Goal: Information Seeking & Learning: Find specific page/section

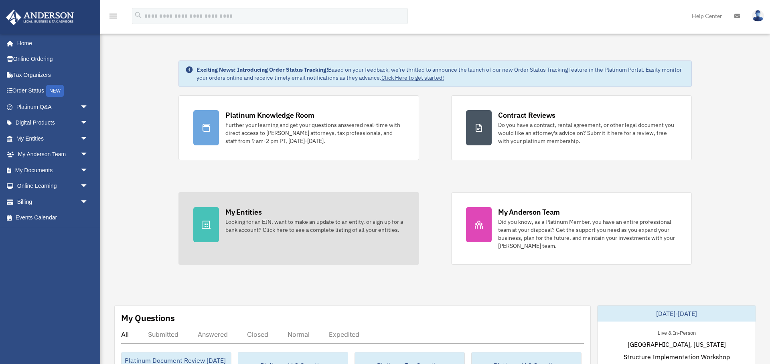
click at [267, 227] on div "Looking for an EIN, want to make an update to an entity, or sign up for a bank …" at bounding box center [314, 226] width 179 height 16
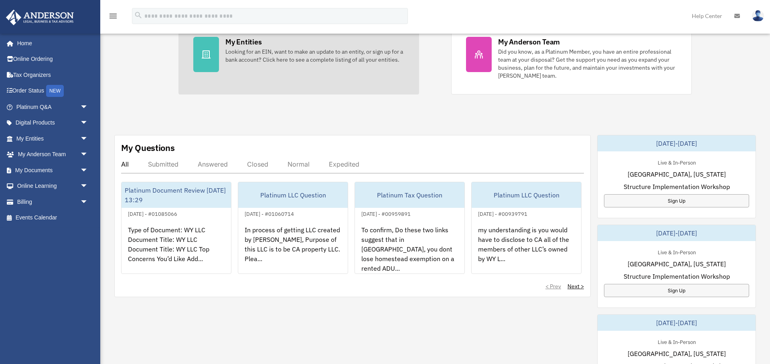
scroll to position [174, 0]
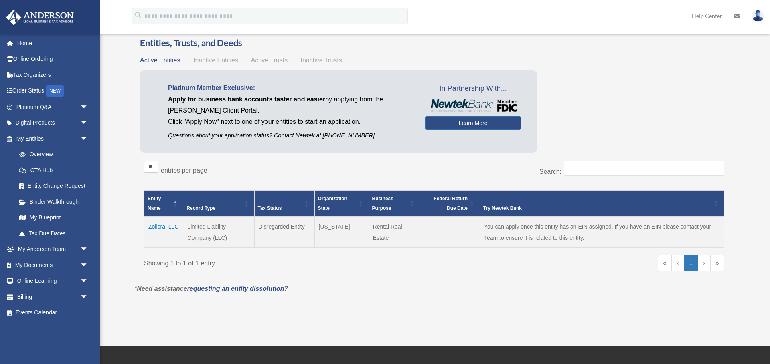
scroll to position [15, 0]
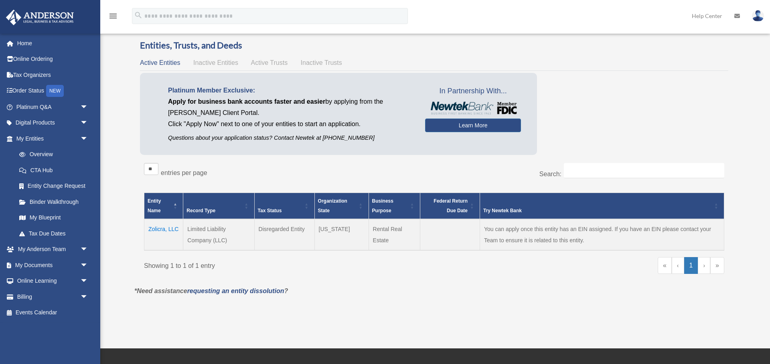
click at [166, 228] on td "Zolicra, LLC" at bounding box center [163, 234] width 39 height 31
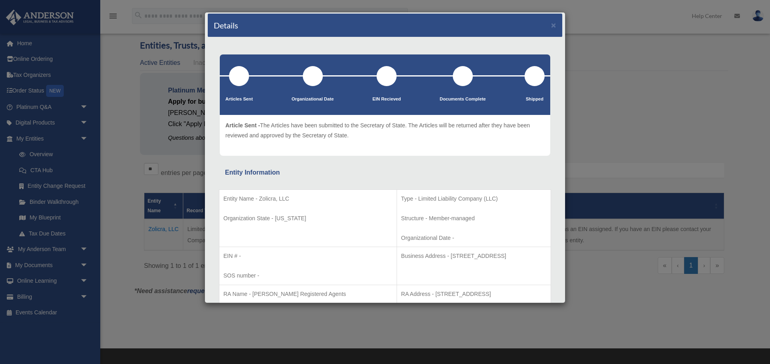
scroll to position [0, 0]
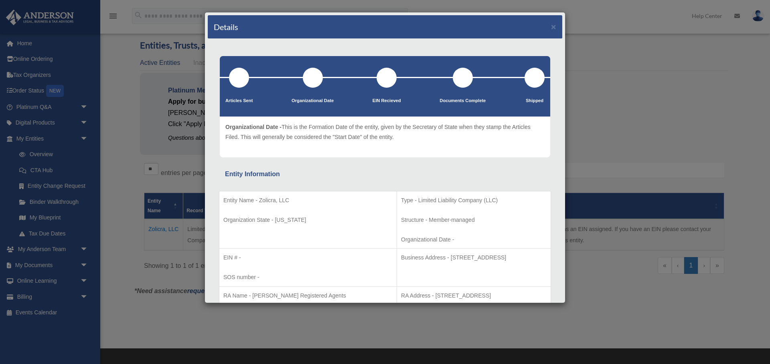
click at [313, 79] on div at bounding box center [313, 78] width 20 height 20
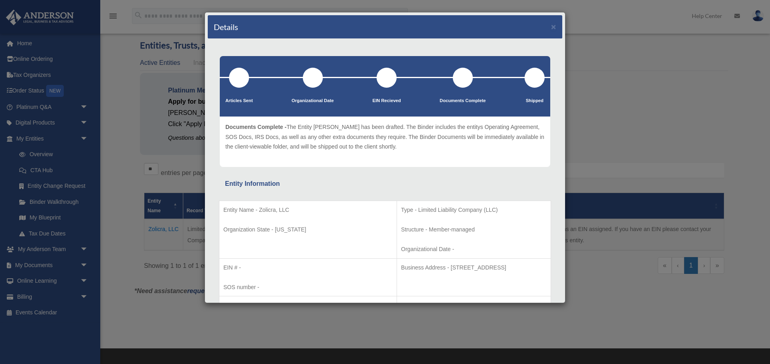
click at [456, 77] on div at bounding box center [385, 77] width 330 height 1
click at [249, 78] on div at bounding box center [239, 78] width 20 height 20
click at [552, 24] on button "×" at bounding box center [553, 26] width 5 height 8
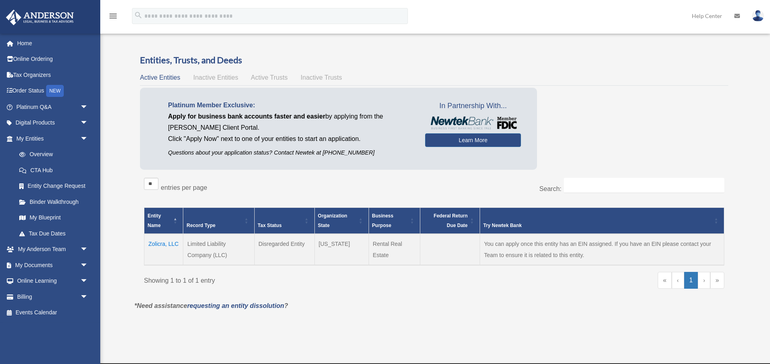
click at [261, 81] on span "Active Trusts" at bounding box center [269, 77] width 37 height 7
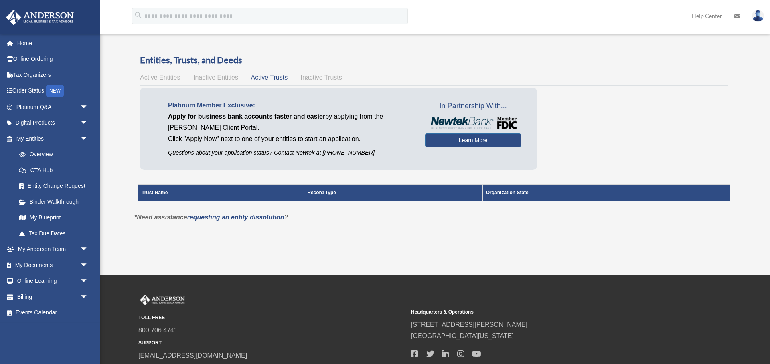
click at [328, 74] on span "Inactive Trusts" at bounding box center [321, 77] width 41 height 7
click at [275, 77] on span "Active Trusts" at bounding box center [269, 77] width 37 height 7
click at [228, 73] on div "Active Entities Inactive Entities Active Trusts Inactive Trusts" at bounding box center [434, 77] width 588 height 11
click at [172, 77] on span "Active Entities" at bounding box center [160, 77] width 40 height 7
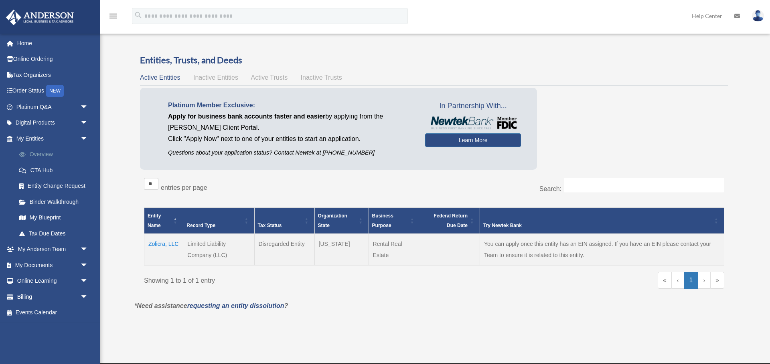
click at [47, 156] on link "Overview" at bounding box center [55, 155] width 89 height 16
click at [706, 279] on link "›" at bounding box center [703, 280] width 12 height 17
click at [715, 279] on link "»" at bounding box center [717, 280] width 14 height 17
click at [667, 285] on link "«" at bounding box center [664, 280] width 14 height 17
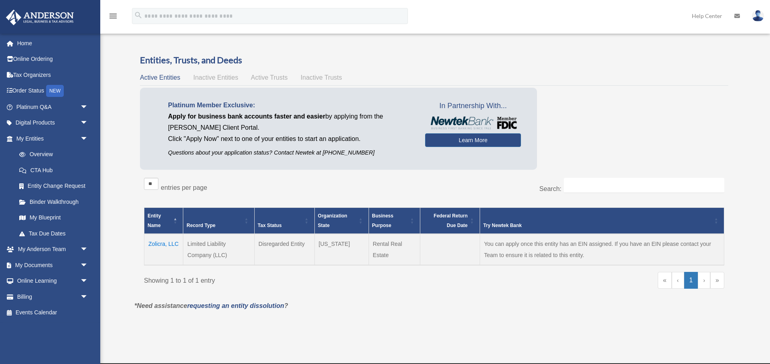
click at [164, 242] on td "Zolicra, LLC" at bounding box center [163, 249] width 39 height 31
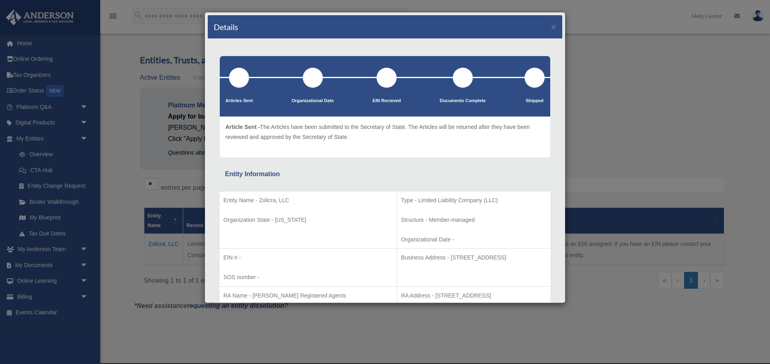
click at [248, 75] on div at bounding box center [239, 78] width 20 height 20
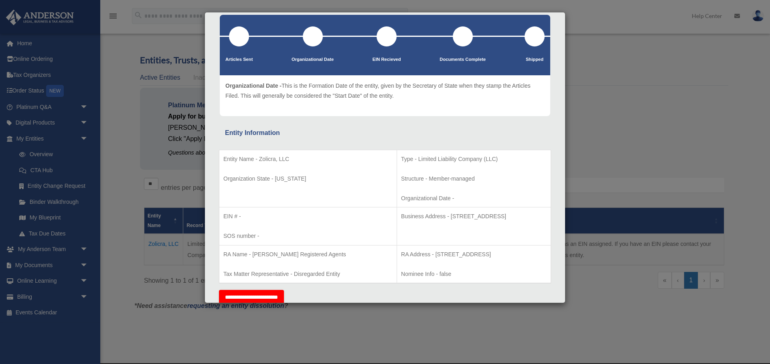
scroll to position [18, 0]
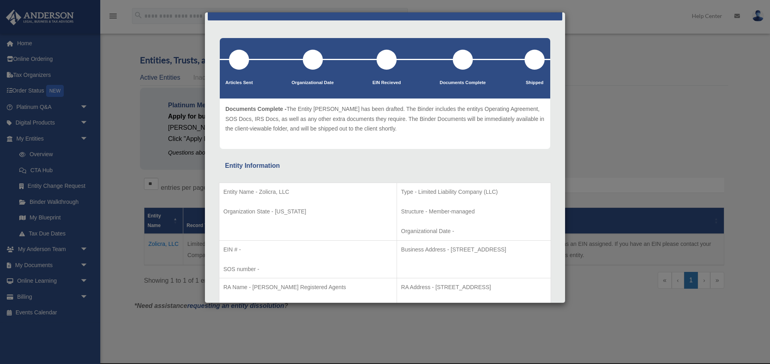
click at [64, 204] on div "Details × Articles Sent Organizational Date" at bounding box center [385, 182] width 770 height 364
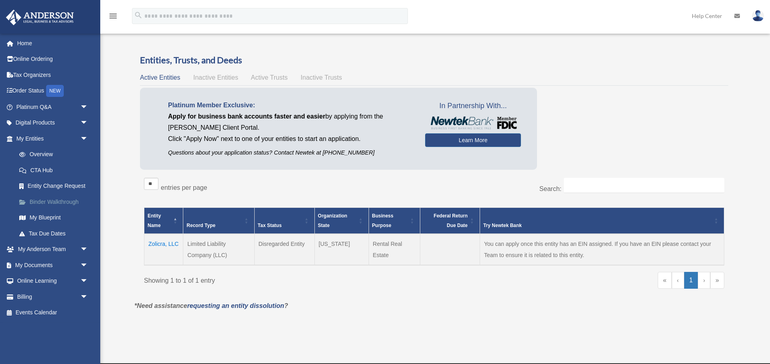
click at [64, 204] on link "Binder Walkthrough" at bounding box center [55, 202] width 89 height 16
click at [70, 184] on link "Entity Change Request" at bounding box center [55, 186] width 89 height 16
click at [50, 168] on link "CTA Hub" at bounding box center [55, 170] width 89 height 16
click at [47, 169] on link "CTA Hub" at bounding box center [55, 170] width 89 height 16
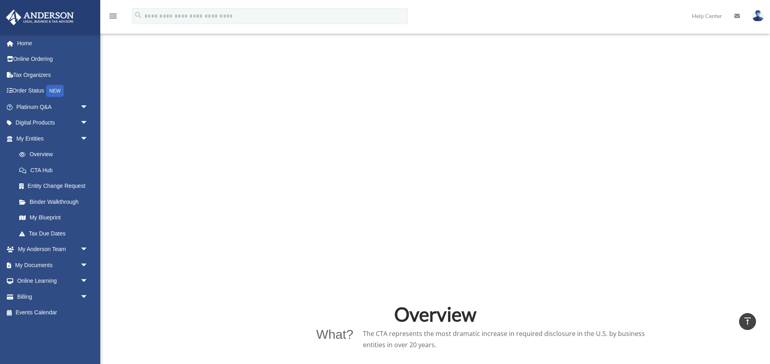
scroll to position [272, 0]
click at [48, 198] on link "Binder Walkthrough" at bounding box center [55, 202] width 89 height 16
click at [49, 202] on link "Binder Walkthrough" at bounding box center [55, 202] width 89 height 16
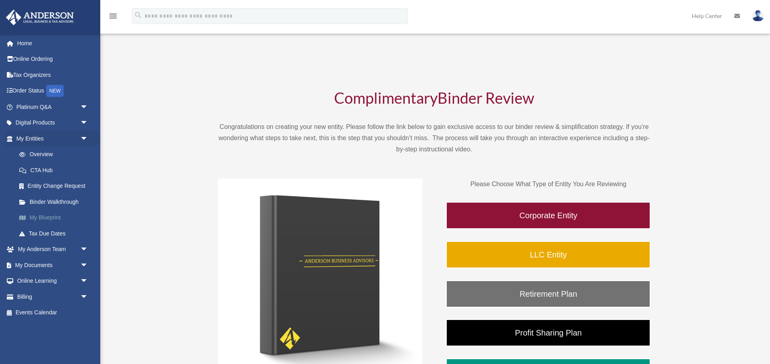
click at [55, 220] on link "My Blueprint" at bounding box center [55, 218] width 89 height 16
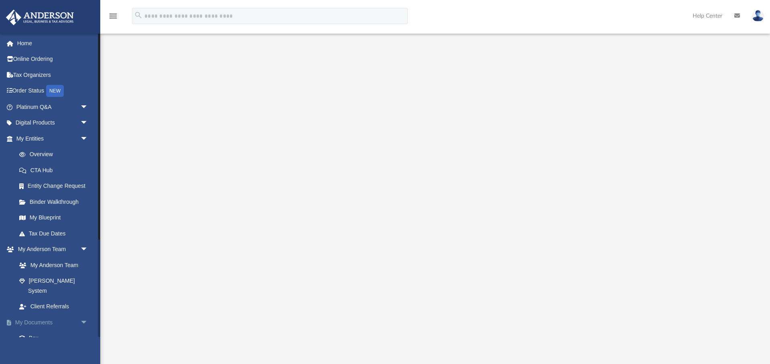
click at [87, 315] on span "arrow_drop_down" at bounding box center [88, 323] width 16 height 16
click at [87, 315] on span "arrow_drop_up" at bounding box center [88, 323] width 16 height 16
click at [39, 331] on link "Box" at bounding box center [55, 339] width 89 height 16
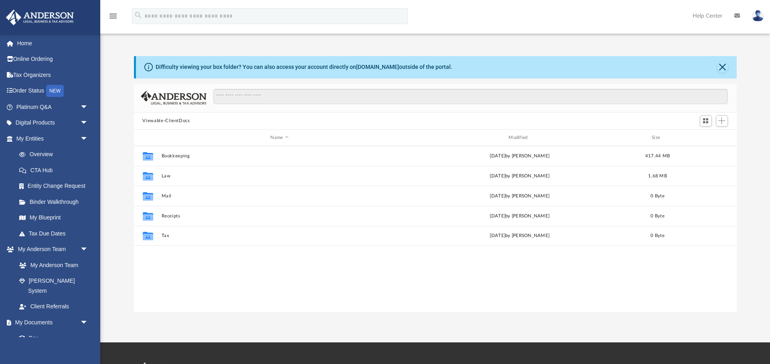
scroll to position [182, 602]
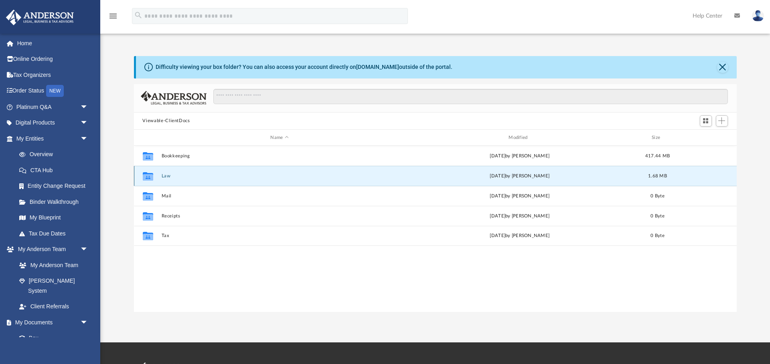
click at [170, 176] on button "Law" at bounding box center [279, 176] width 237 height 5
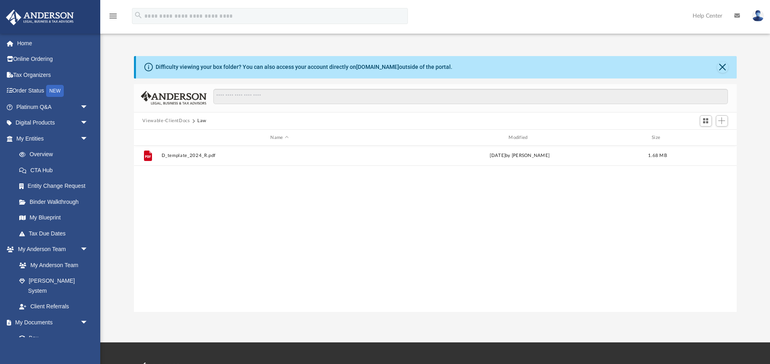
click at [175, 122] on button "Viewable-ClientDocs" at bounding box center [165, 120] width 47 height 7
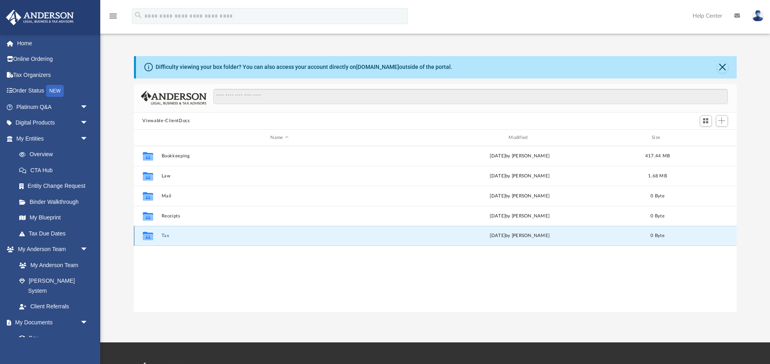
click at [166, 235] on button "Tax" at bounding box center [279, 236] width 237 height 5
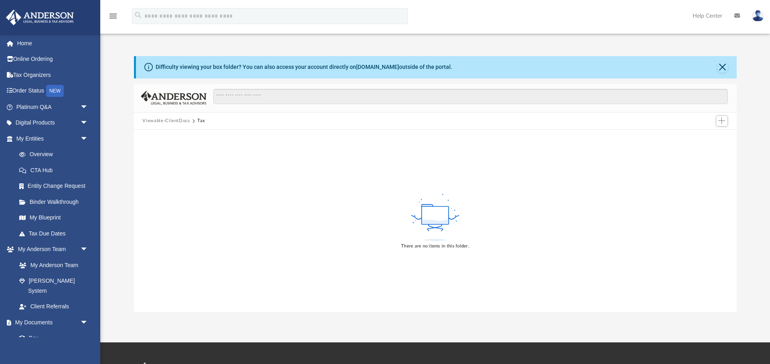
click at [178, 121] on button "Viewable-ClientDocs" at bounding box center [165, 120] width 47 height 7
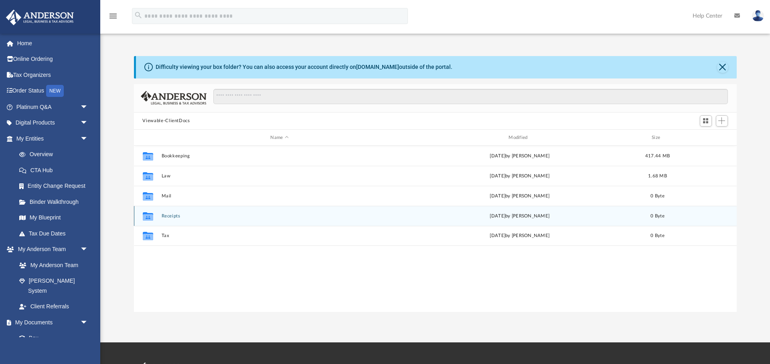
click at [172, 212] on div "Collaborated Folder Receipts Sat Oct 26 2024 by Charles Rogler 0 Byte" at bounding box center [435, 216] width 602 height 20
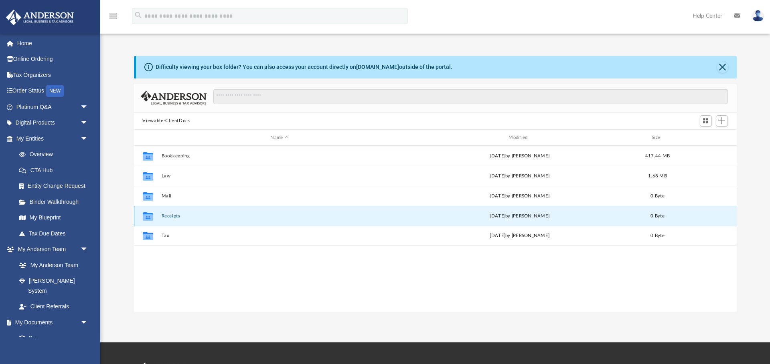
click at [173, 215] on button "Receipts" at bounding box center [279, 216] width 237 height 5
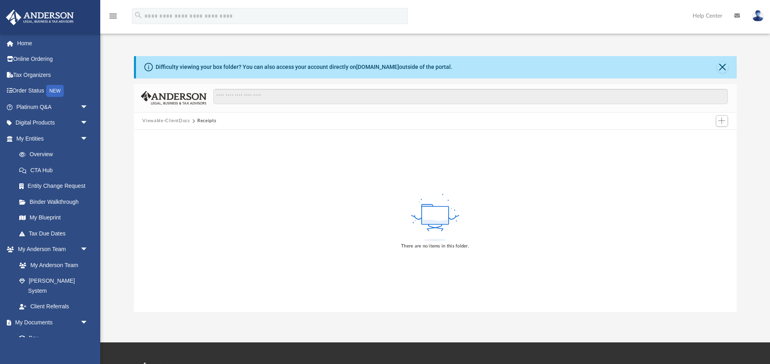
click at [172, 119] on button "Viewable-ClientDocs" at bounding box center [165, 120] width 47 height 7
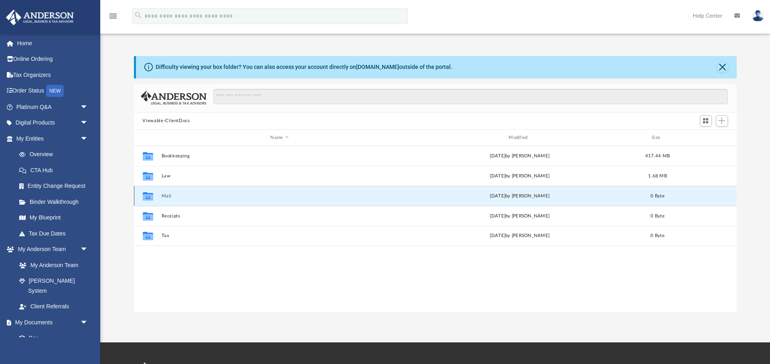
click at [167, 197] on button "Mail" at bounding box center [279, 196] width 237 height 5
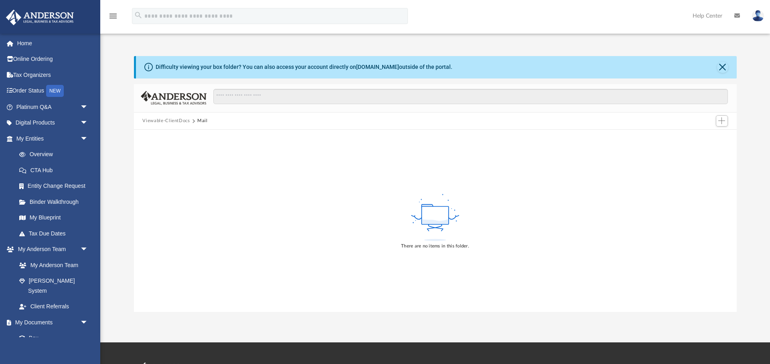
click at [174, 123] on button "Viewable-ClientDocs" at bounding box center [165, 120] width 47 height 7
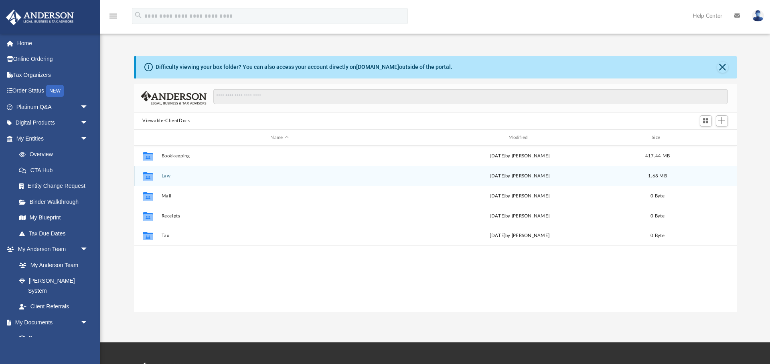
click at [171, 181] on div "Collaborated Folder Law Mon Mar 31 2025 by Rah Biz 1.68 MB" at bounding box center [435, 176] width 602 height 20
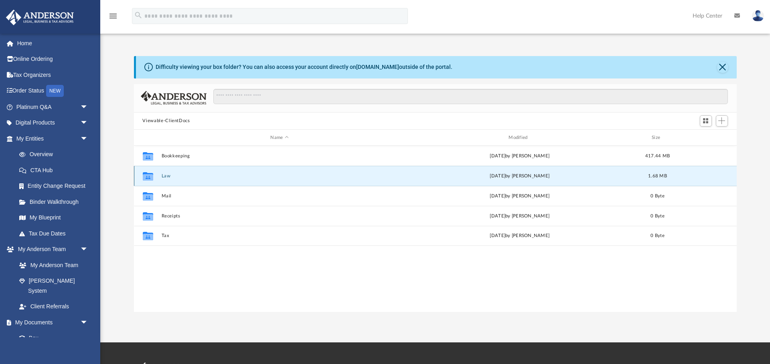
click at [169, 175] on button "Law" at bounding box center [279, 176] width 237 height 5
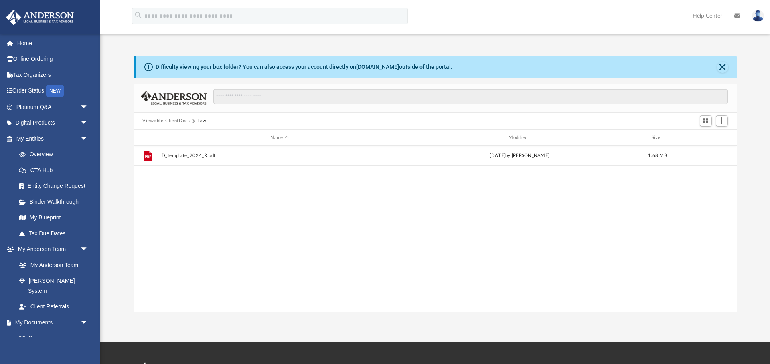
click at [177, 119] on button "Viewable-ClientDocs" at bounding box center [165, 120] width 47 height 7
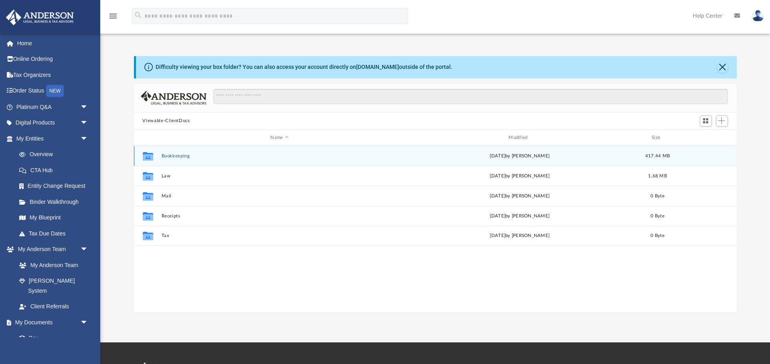
click at [176, 159] on div "Collaborated Folder Bookkeeping Thu Apr 3 2025 by Crystal Martinez 417.44 MB" at bounding box center [435, 156] width 602 height 20
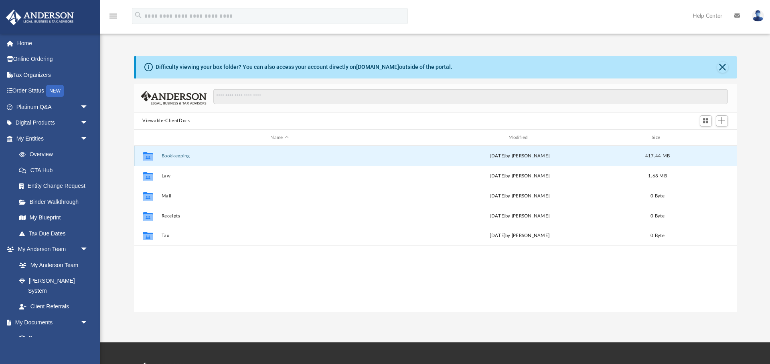
click at [176, 158] on button "Bookkeeping" at bounding box center [279, 156] width 237 height 5
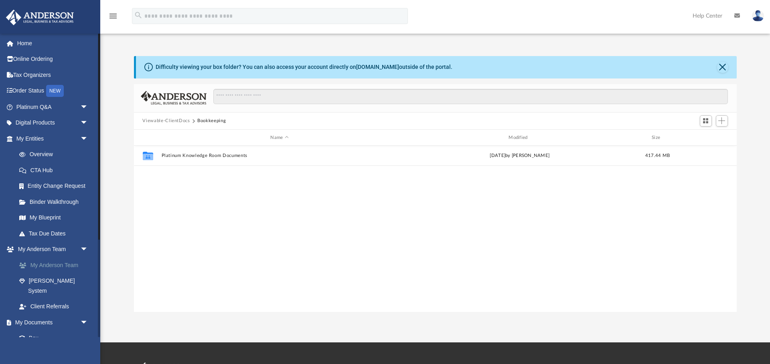
click at [58, 268] on link "My Anderson Team" at bounding box center [55, 265] width 89 height 16
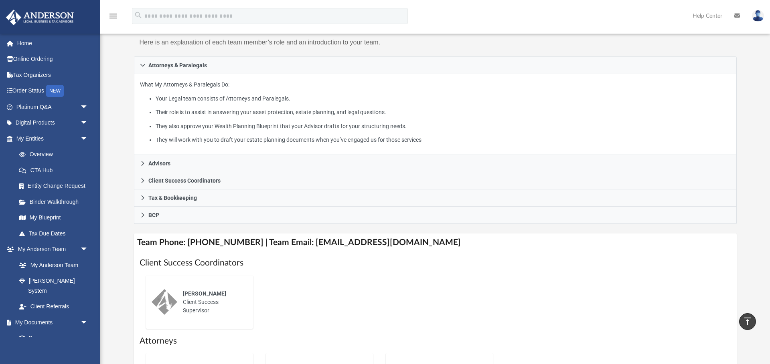
scroll to position [99, 0]
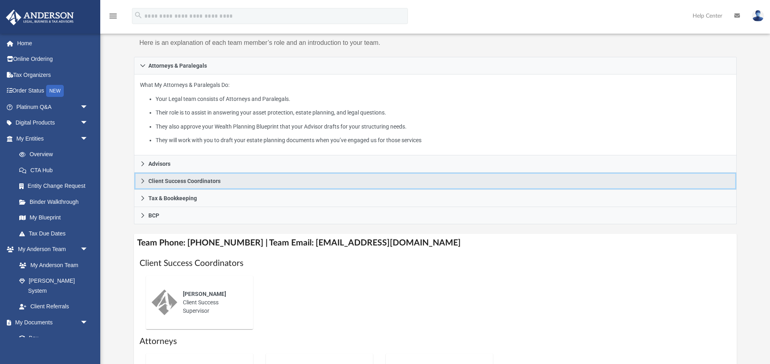
click at [146, 180] on link "Client Success Coordinators" at bounding box center [435, 181] width 602 height 17
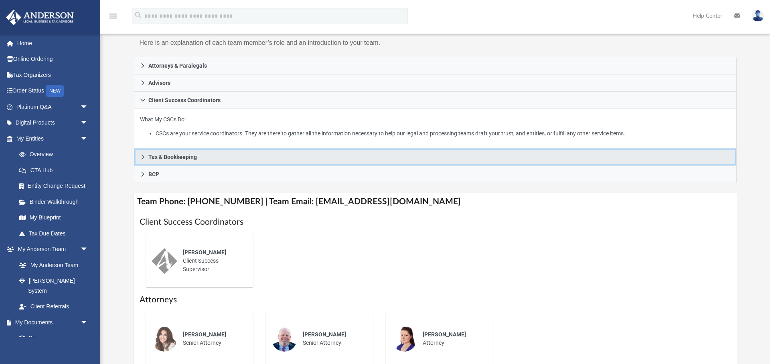
click at [184, 160] on span "Tax & Bookkeeping" at bounding box center [172, 157] width 49 height 6
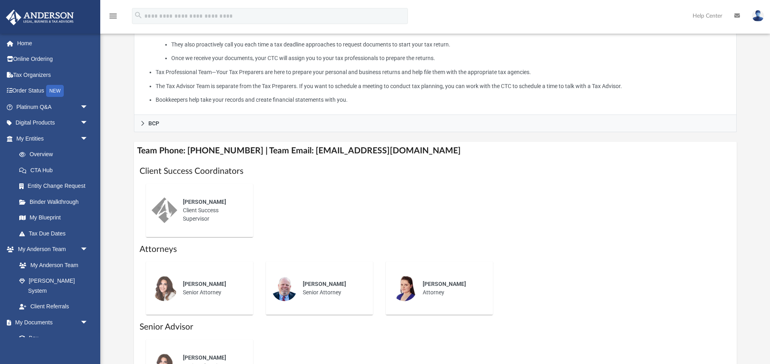
scroll to position [271, 0]
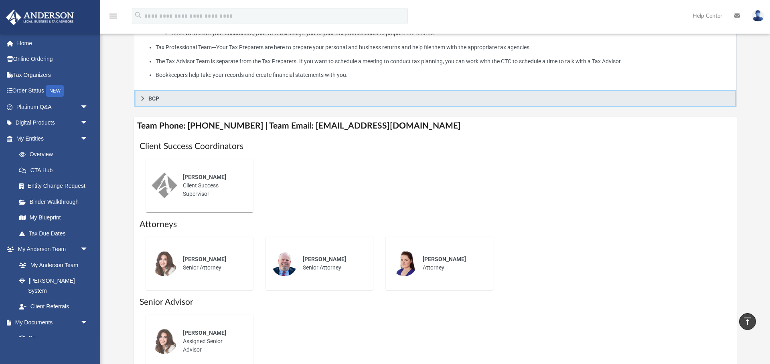
click at [140, 100] on icon at bounding box center [143, 99] width 6 height 6
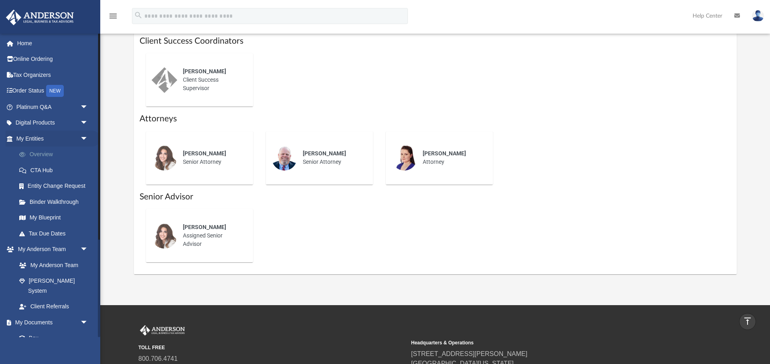
click at [47, 152] on link "Overview" at bounding box center [55, 155] width 89 height 16
click at [46, 152] on link "Overview" at bounding box center [55, 155] width 89 height 16
click at [49, 122] on link "Digital Products arrow_drop_down" at bounding box center [53, 123] width 95 height 16
click at [45, 103] on link "Platinum Q&A arrow_drop_down" at bounding box center [53, 107] width 95 height 16
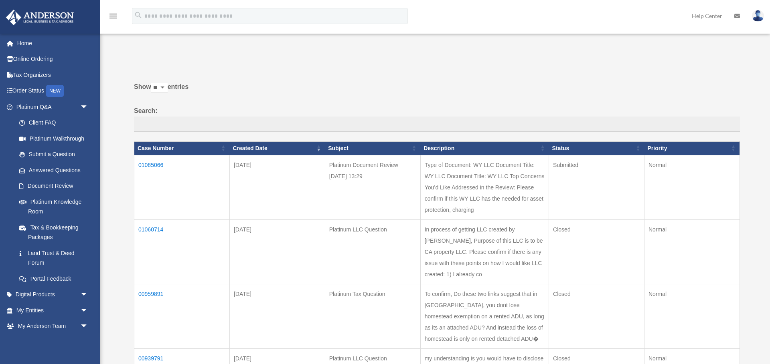
click at [154, 162] on td "01085066" at bounding box center [181, 187] width 95 height 65
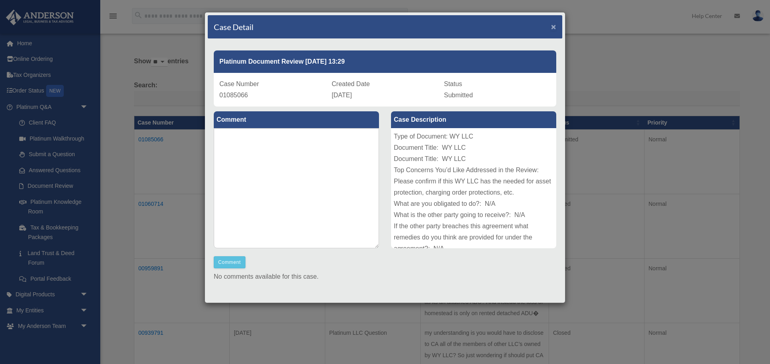
click at [552, 28] on span "×" at bounding box center [553, 26] width 5 height 9
